Goal: Browse casually: Explore the website without a specific task or goal

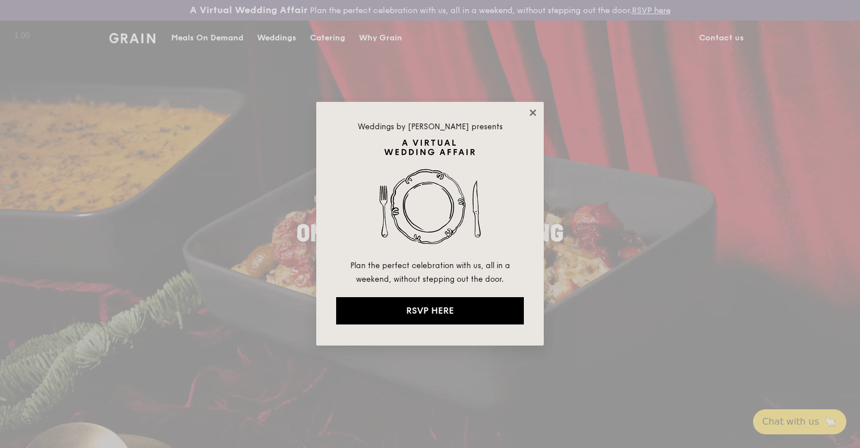
click at [529, 117] on icon at bounding box center [533, 112] width 10 height 10
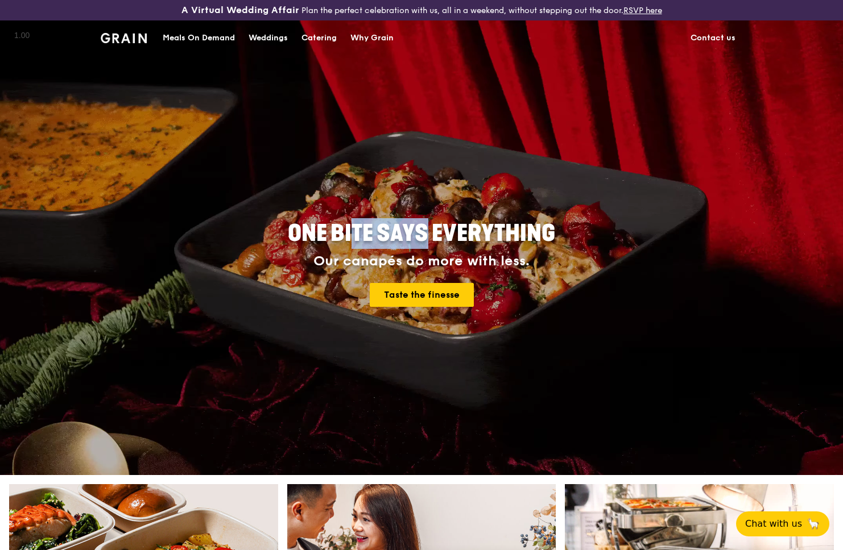
drag, startPoint x: 349, startPoint y: 231, endPoint x: 421, endPoint y: 236, distance: 71.8
click at [421, 236] on span "ONE BITE SAYS EVERYTHING" at bounding box center [421, 233] width 267 height 27
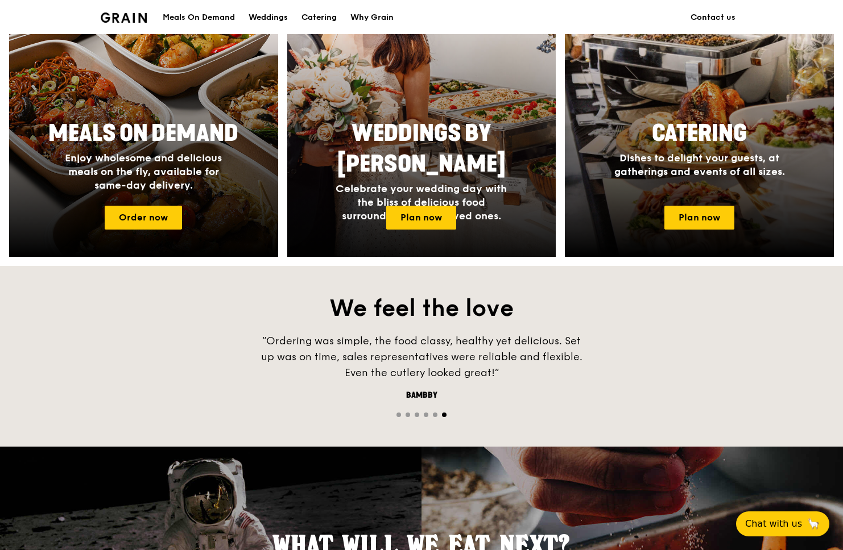
scroll to position [548, 0]
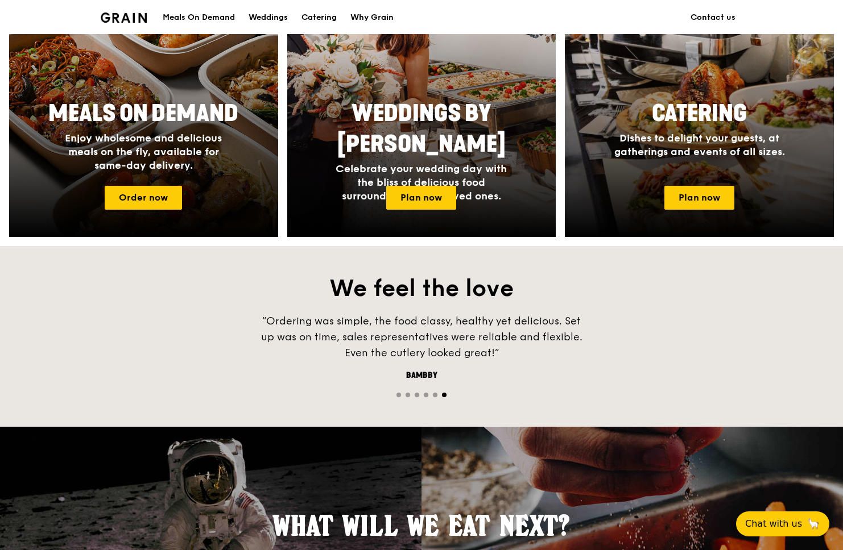
click at [399, 390] on div at bounding box center [421, 394] width 843 height 11
click at [399, 396] on span "Go to slide 1" at bounding box center [398, 395] width 5 height 5
click at [410, 395] on div at bounding box center [421, 394] width 843 height 11
click at [407, 395] on span "Go to slide 2" at bounding box center [407, 395] width 5 height 5
click at [419, 394] on span "Go to slide 3" at bounding box center [417, 395] width 5 height 5
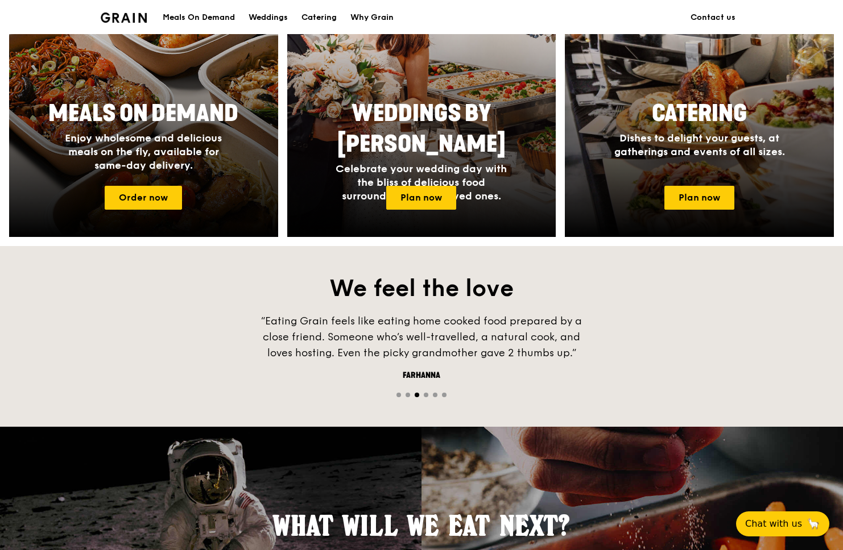
click at [427, 394] on span "Go to slide 4" at bounding box center [426, 395] width 5 height 5
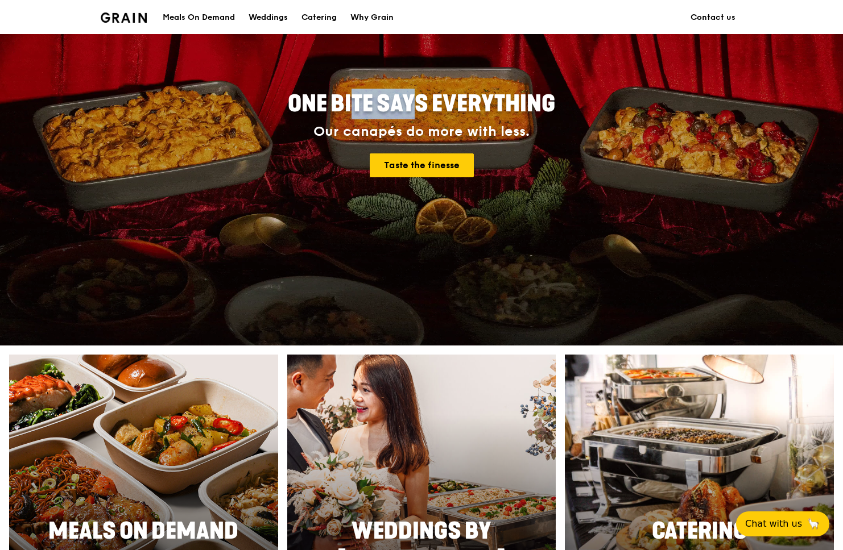
scroll to position [78, 0]
